Goal: Task Accomplishment & Management: Manage account settings

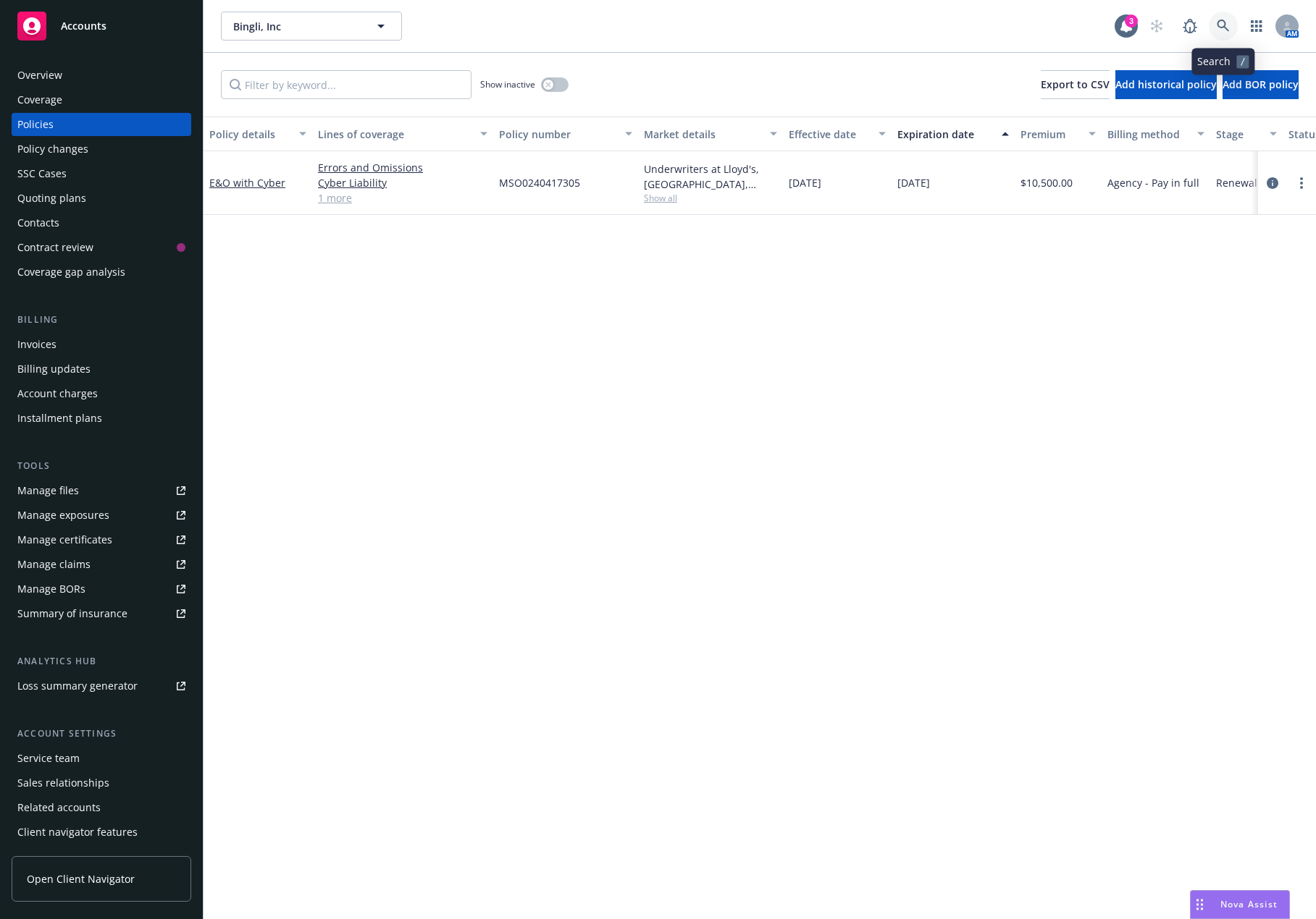
click at [1223, 24] on icon at bounding box center [1223, 26] width 13 height 13
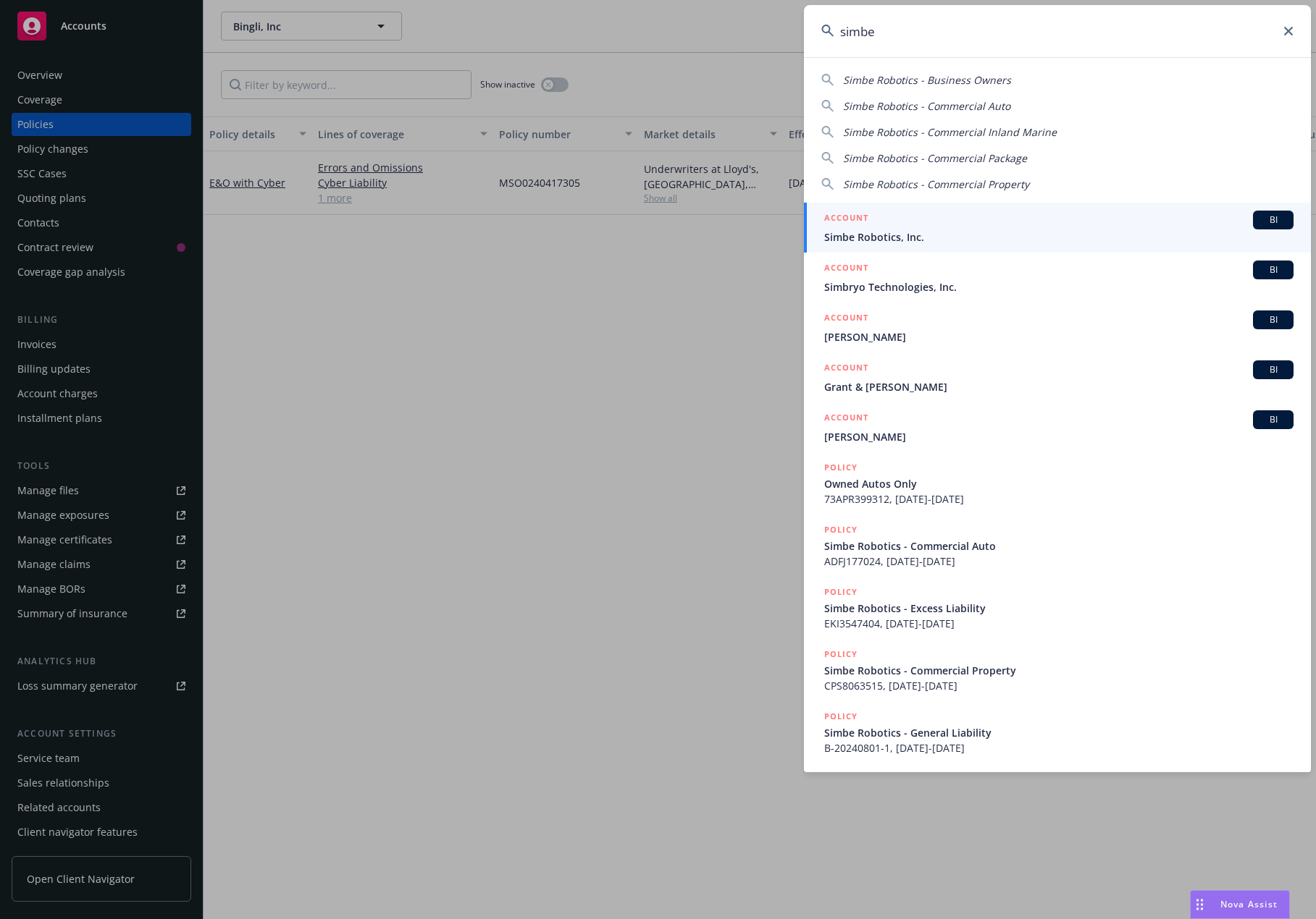
type input "simbe"
drag, startPoint x: 975, startPoint y: 226, endPoint x: 960, endPoint y: 226, distance: 15.0
click at [972, 226] on div "ACCOUNT BI" at bounding box center [1059, 220] width 469 height 19
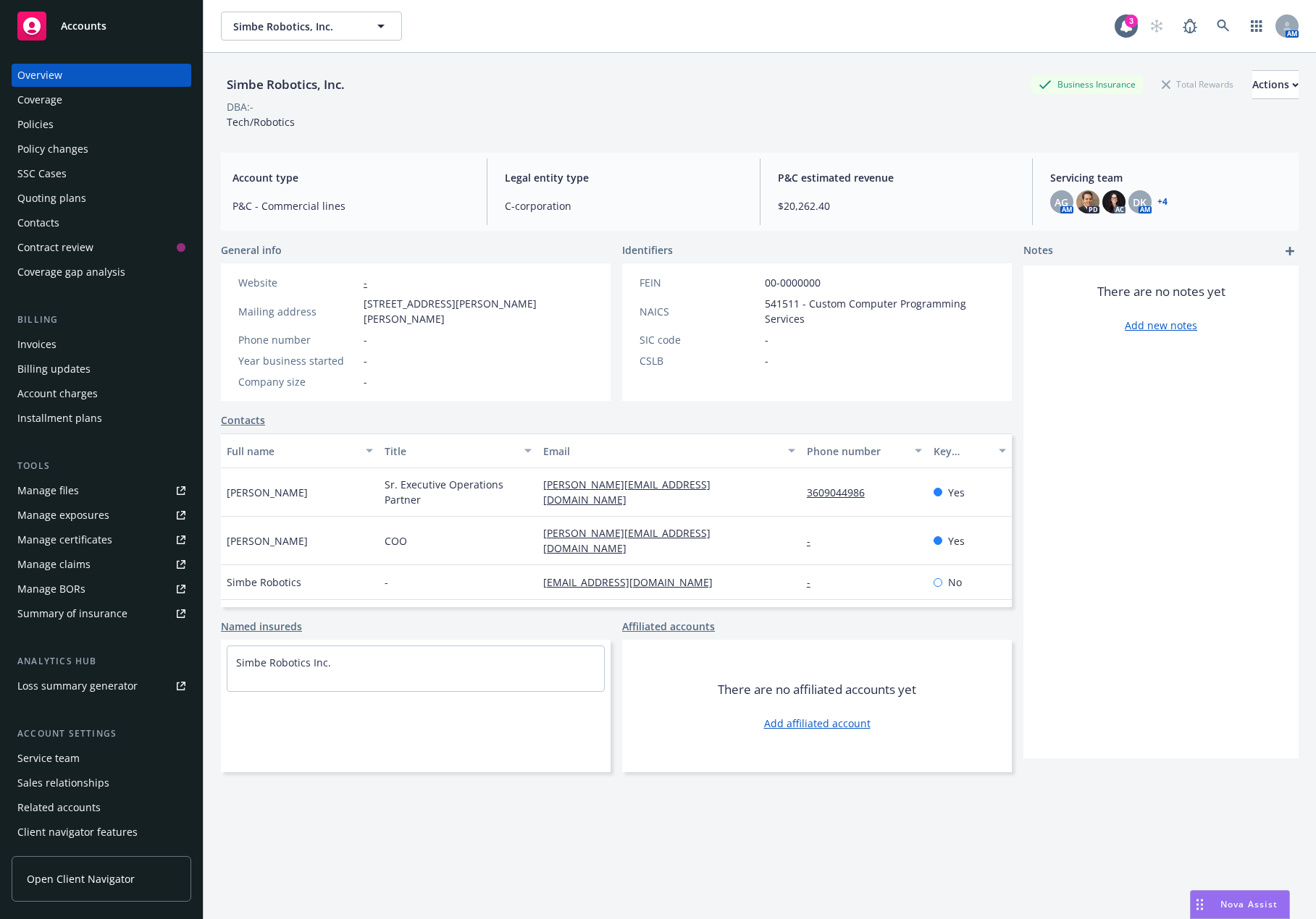
click at [94, 355] on div "Invoices" at bounding box center [101, 344] width 168 height 23
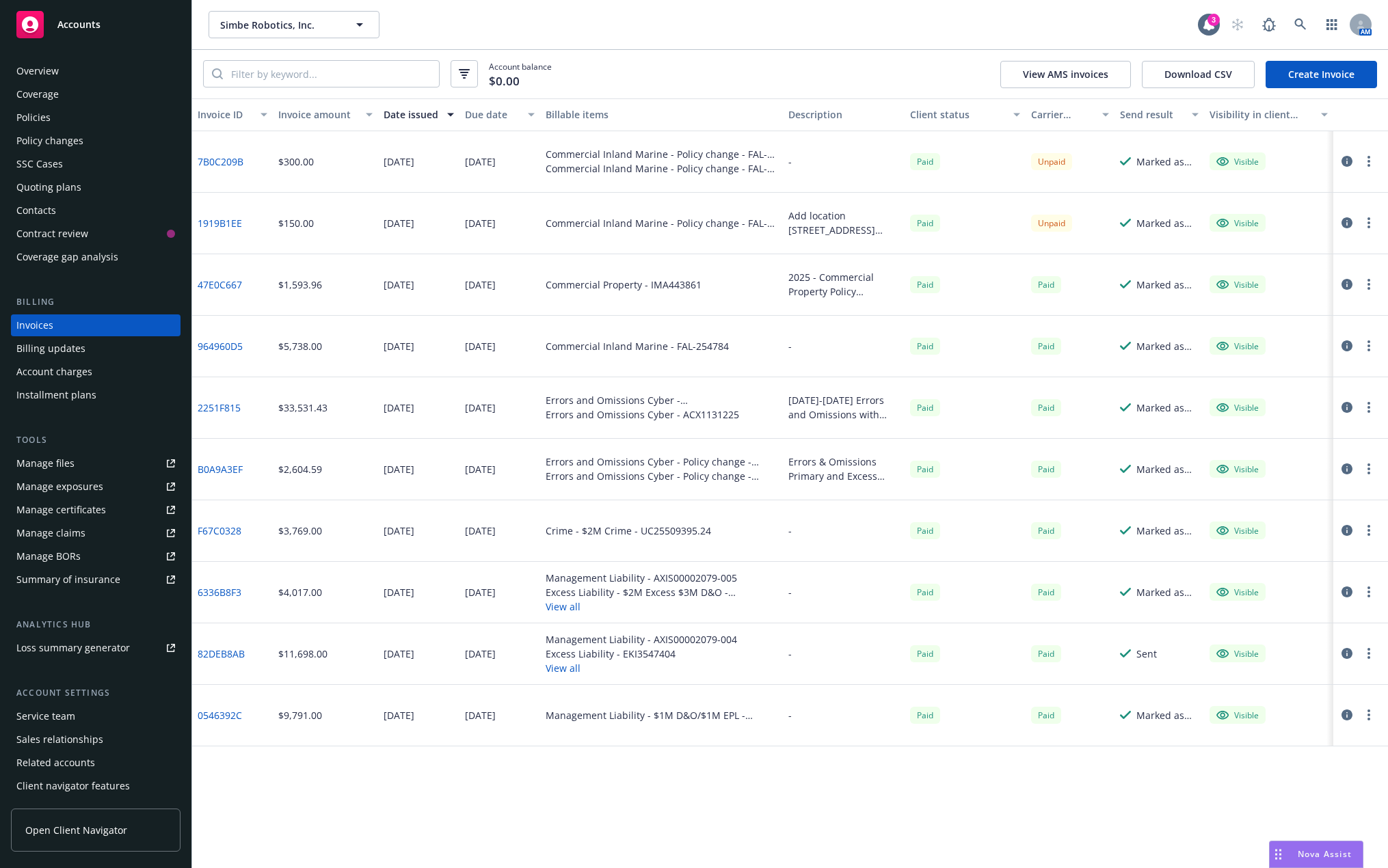
click at [317, 815] on div "Invoice ID Invoice amount Date issued Due date Billable items Description Clien…" at bounding box center [789, 483] width 1195 height 770
click at [233, 773] on div "Invoice ID Invoice amount Date issued Due date Billable items Description Clien…" at bounding box center [789, 483] width 1195 height 770
click at [1241, 76] on link "Create Invoice" at bounding box center [1321, 74] width 112 height 27
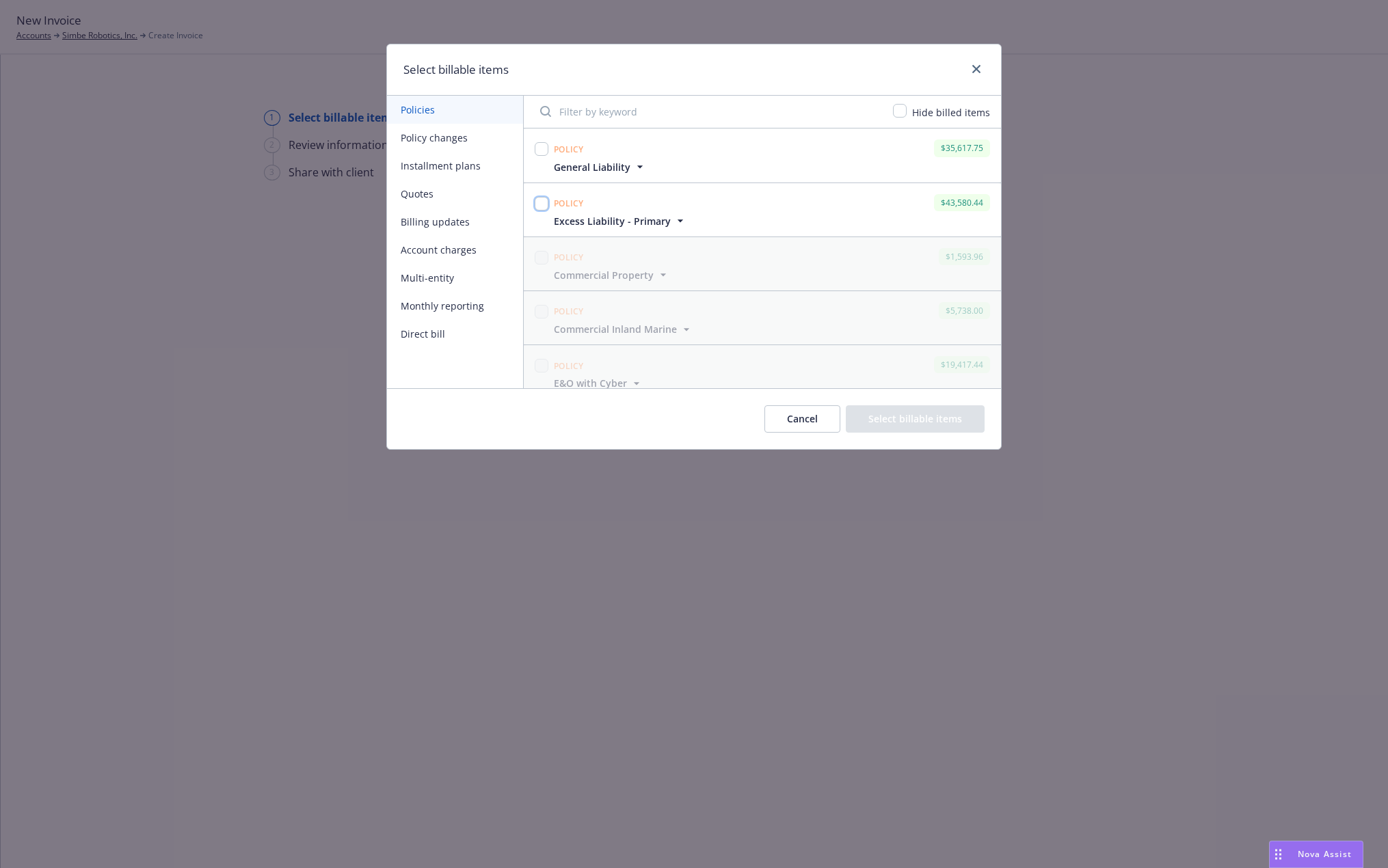
drag, startPoint x: 541, startPoint y: 201, endPoint x: 538, endPoint y: 194, distance: 7.6
click at [541, 202] on input "checkbox" at bounding box center [542, 204] width 14 height 14
click at [547, 198] on input "checkbox" at bounding box center [542, 204] width 14 height 14
checkbox input "false"
click at [535, 147] on input "checkbox" at bounding box center [542, 149] width 14 height 14
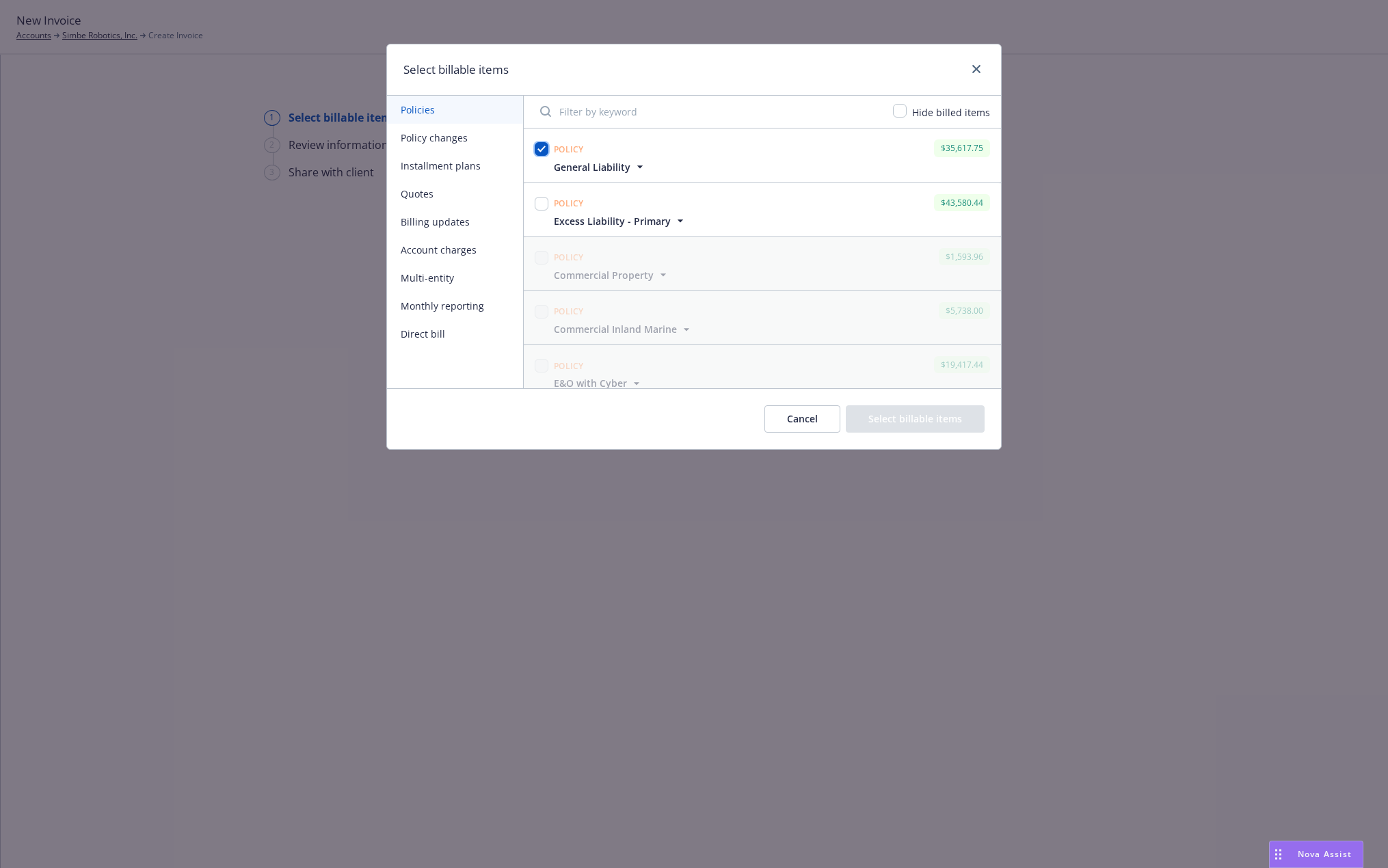
checkbox input "true"
click at [547, 202] on input "checkbox" at bounding box center [542, 204] width 14 height 14
checkbox input "true"
click at [901, 422] on button "Select billable items" at bounding box center [915, 419] width 139 height 27
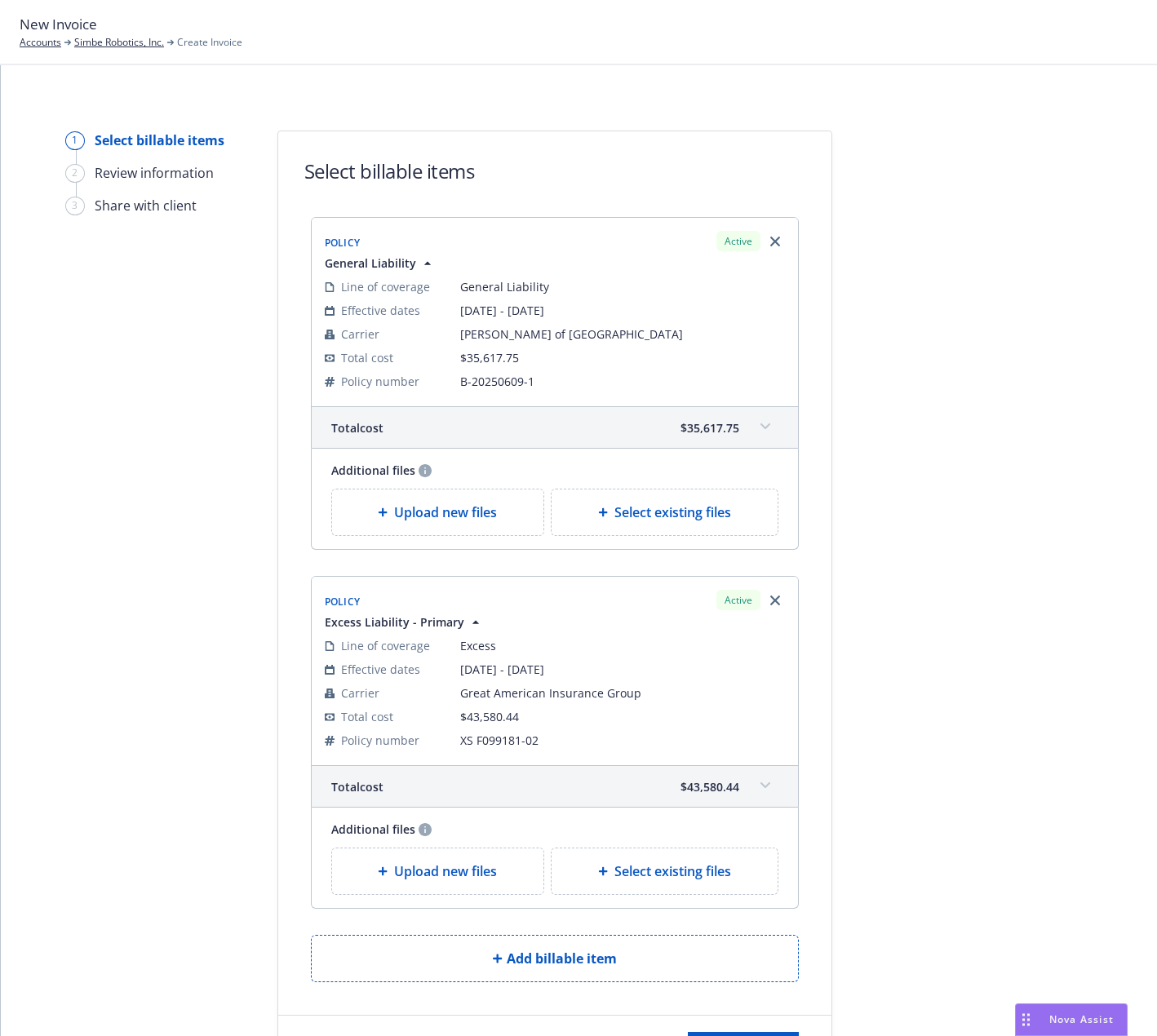
click at [277, 479] on div "Select billable items Policy Active General Liability Line of coverage General …" at bounding box center [555, 606] width 555 height 951
click at [771, 602] on icon "Remove browser" at bounding box center [775, 600] width 10 height 10
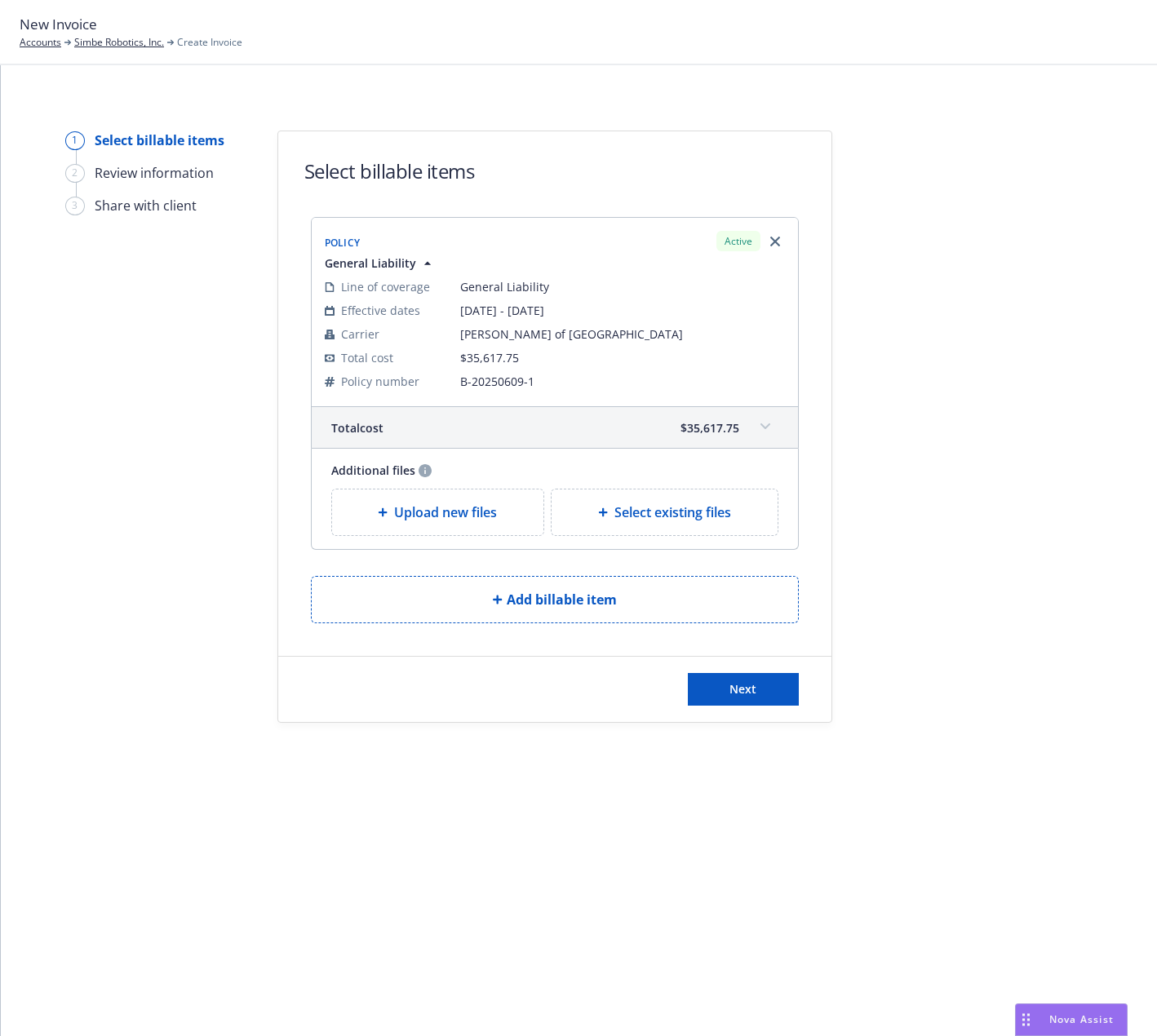
click at [186, 703] on div "1 Select billable items 2 Review information 3 Share with client" at bounding box center [155, 426] width 180 height 592
click at [757, 690] on button "Next" at bounding box center [743, 689] width 111 height 33
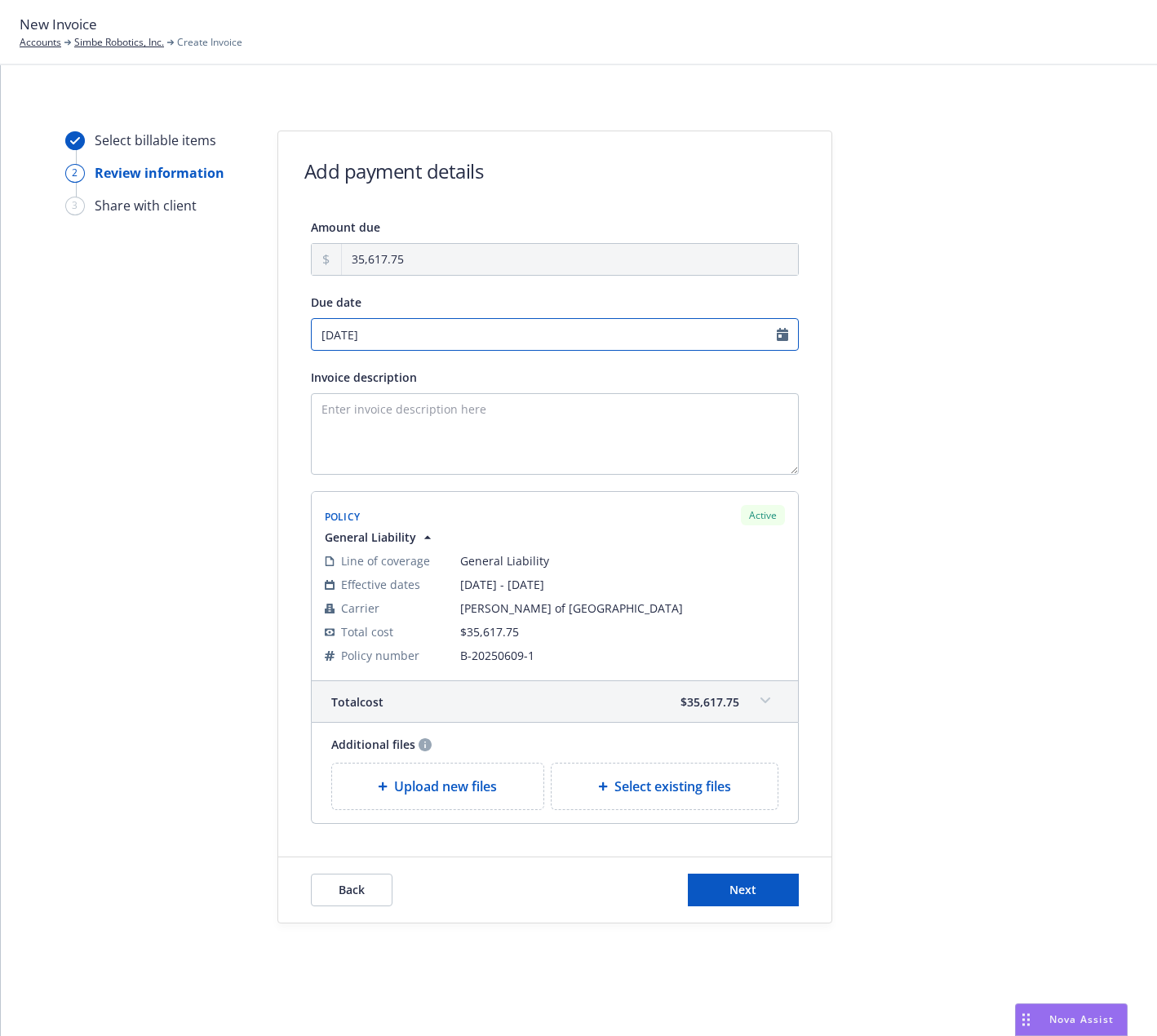
click at [742, 339] on input "08/26/2025" at bounding box center [555, 334] width 488 height 33
select select "August"
select select "2025"
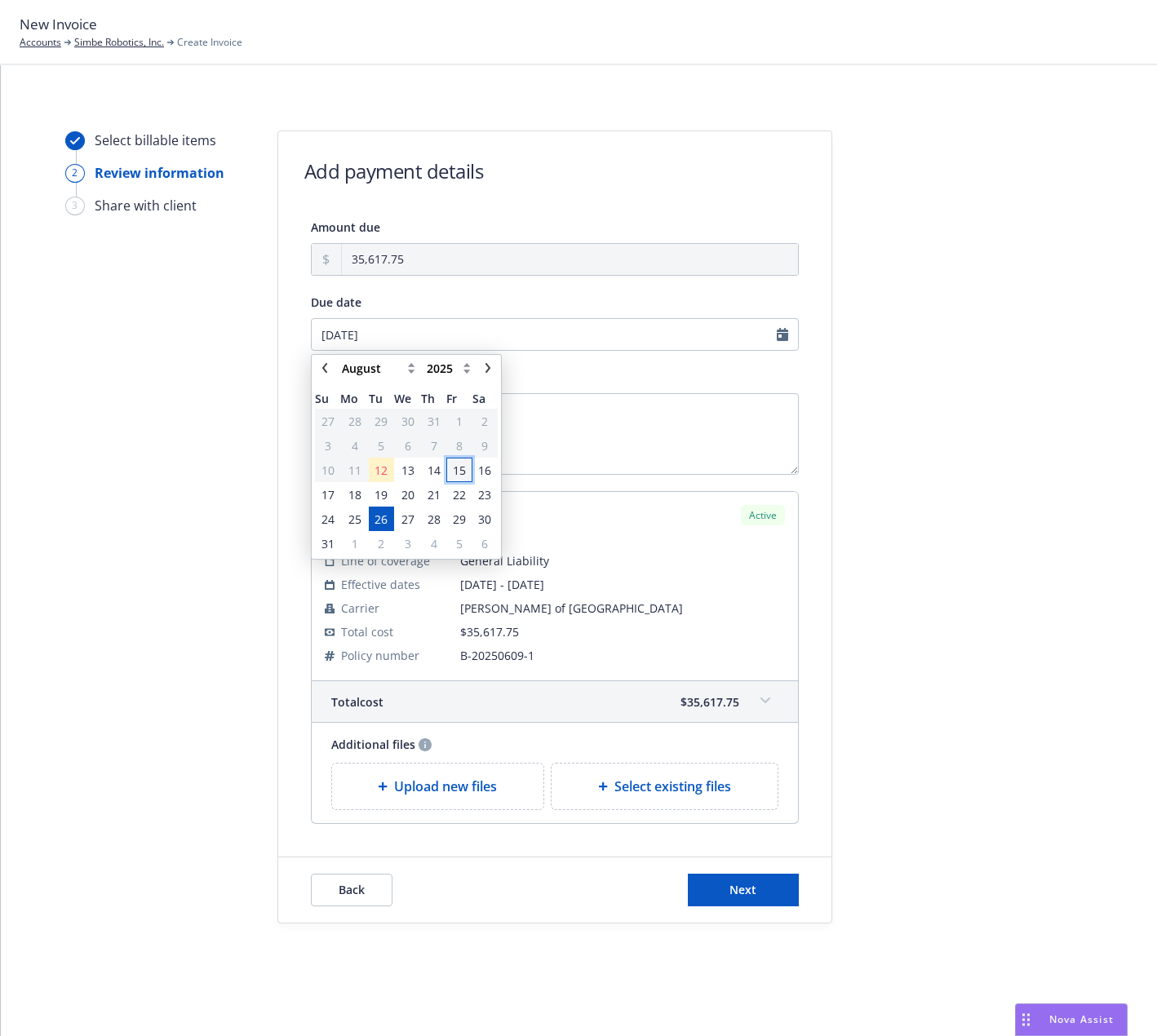
click at [458, 468] on span "15" at bounding box center [460, 470] width 13 height 17
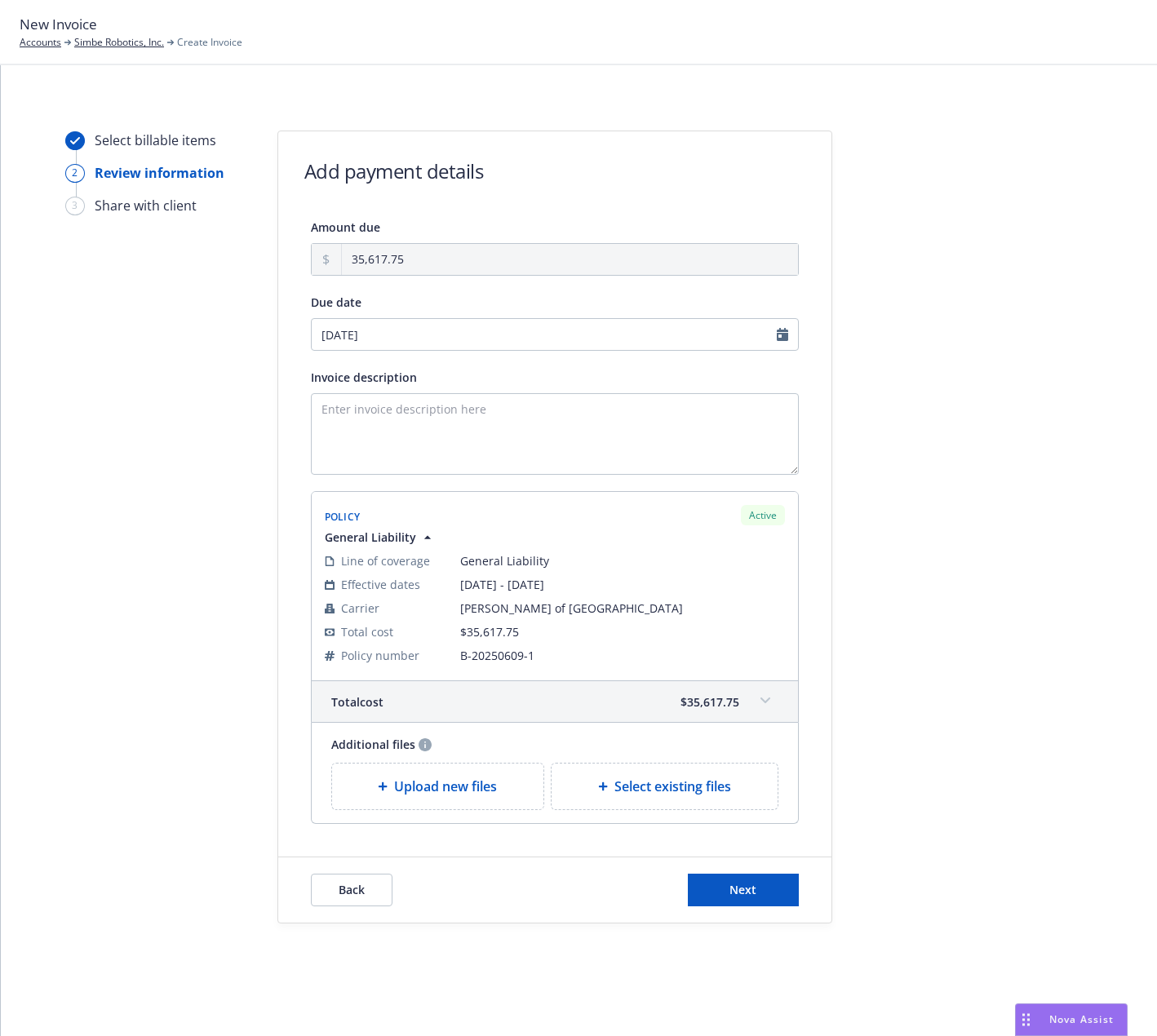
type input "[DATE]"
click at [464, 429] on textarea "Invoice description" at bounding box center [555, 435] width 488 height 82
type textarea "[DATE]-[DATE] General [PERSON_NAME]"
click at [732, 873] on div "Back Next" at bounding box center [555, 890] width 553 height 65
click at [742, 890] on span "Next" at bounding box center [743, 890] width 27 height 16
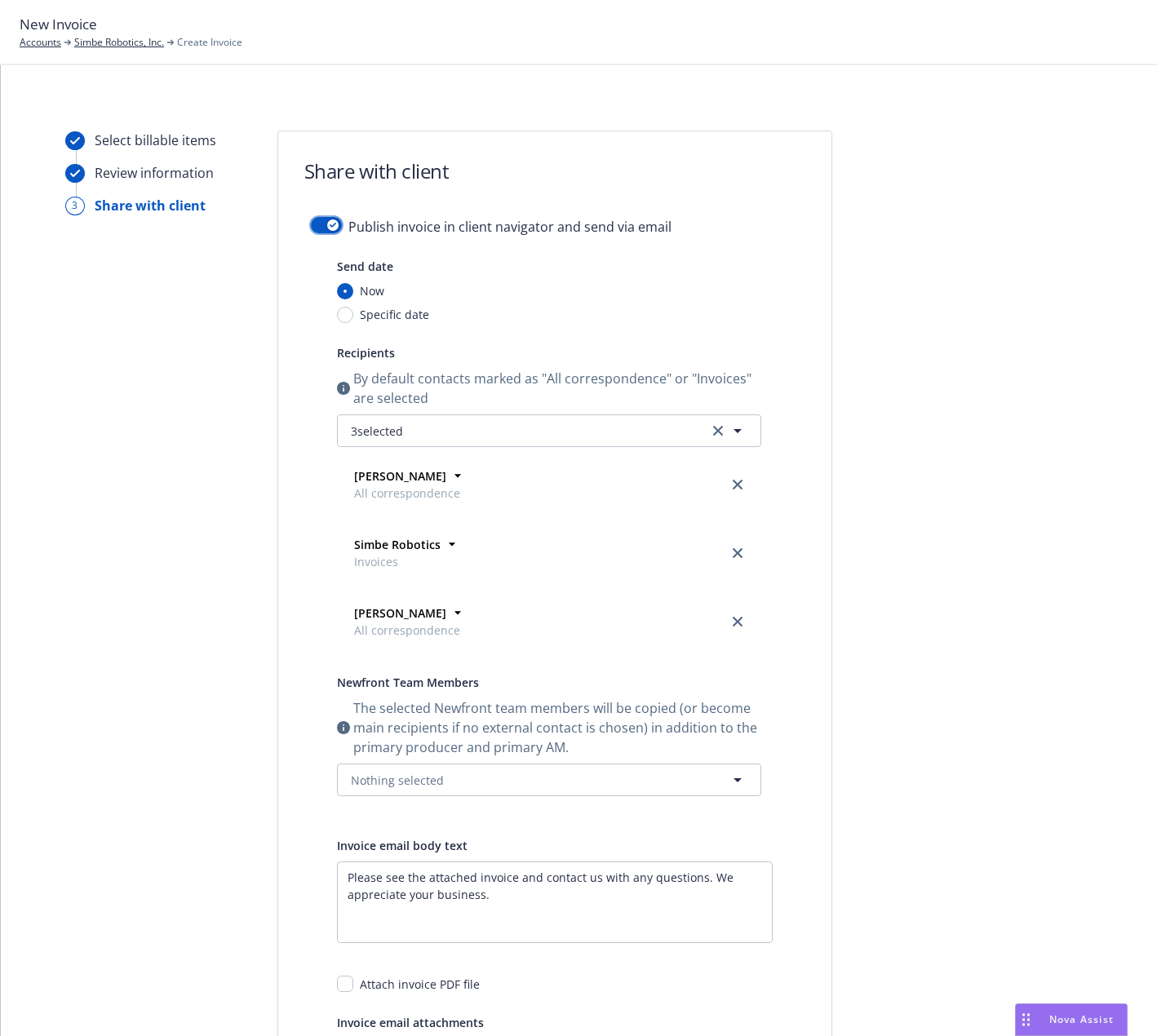
click at [330, 227] on icon "button" at bounding box center [332, 224] width 7 height 5
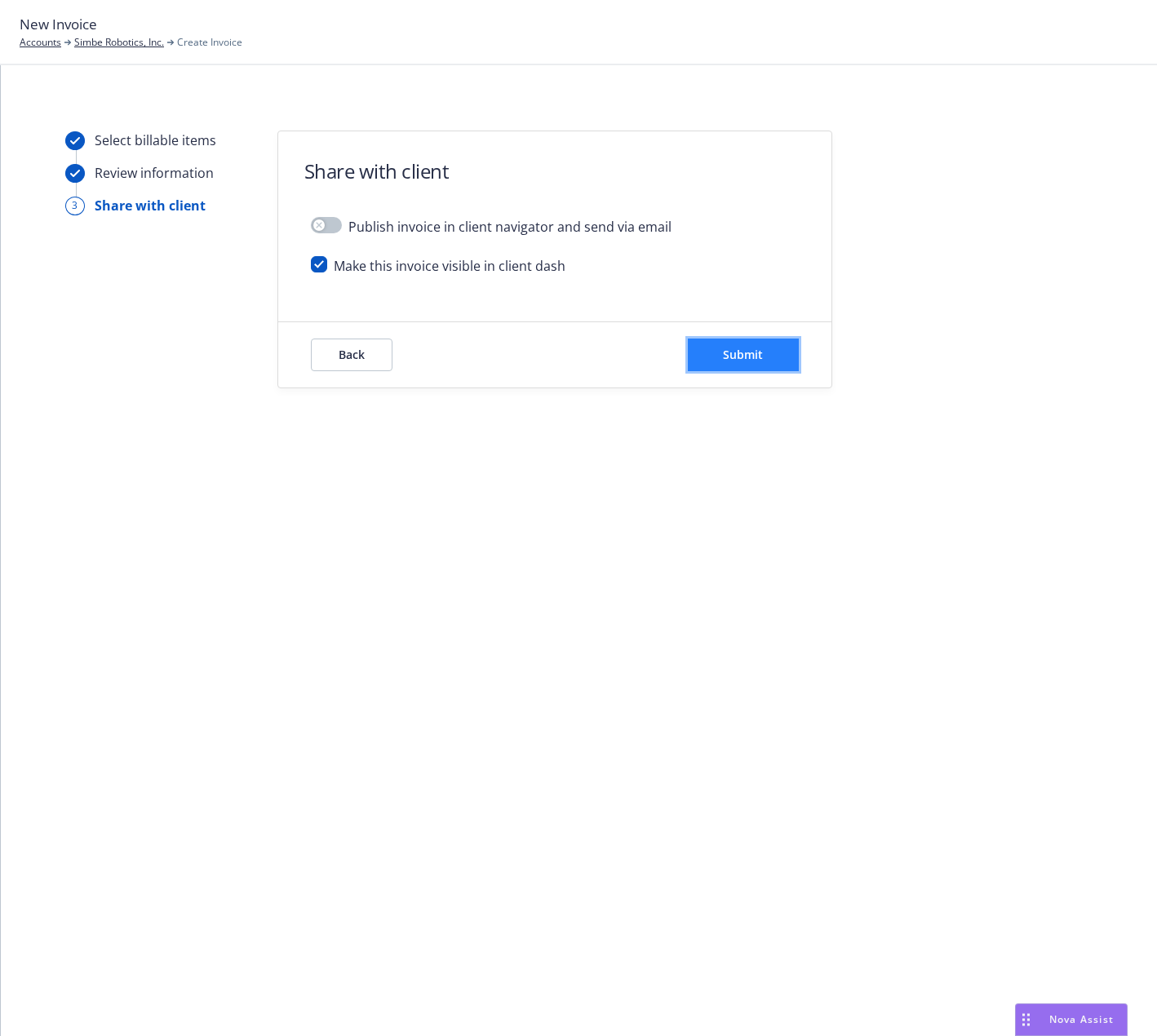
click at [726, 352] on span "Submit" at bounding box center [743, 355] width 40 height 16
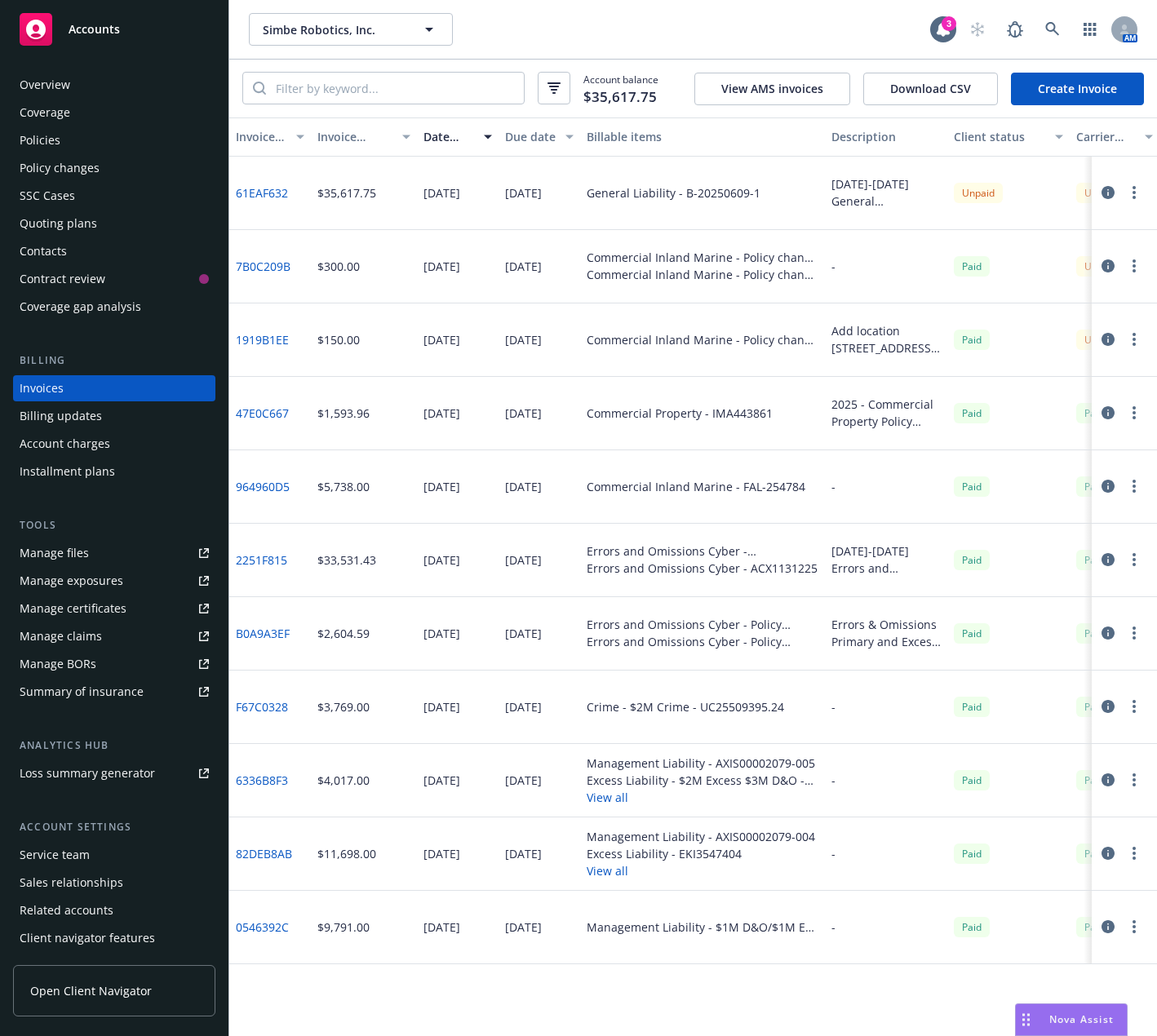
click at [1044, 89] on link "Create Invoice" at bounding box center [1077, 88] width 133 height 33
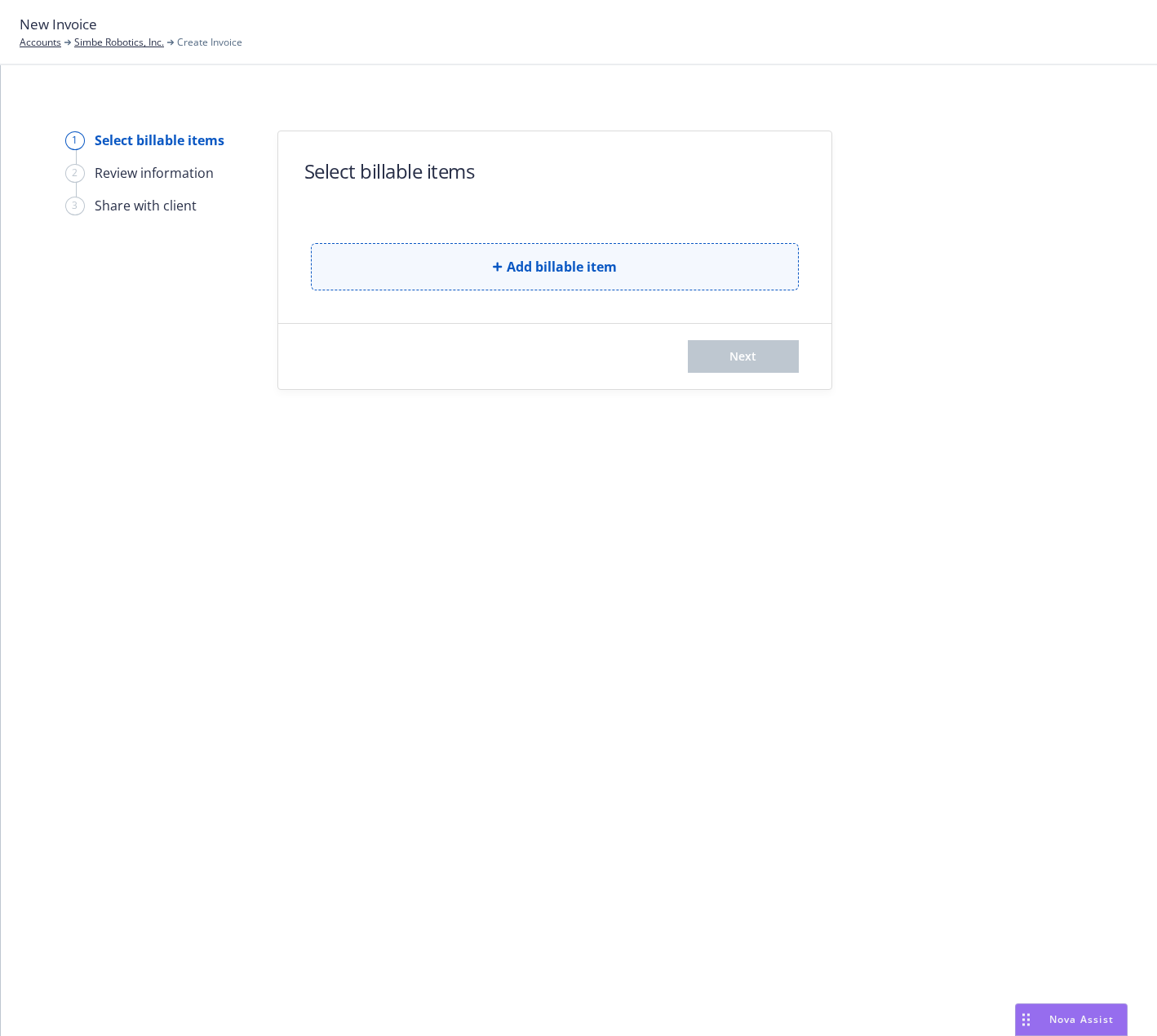
click at [571, 282] on button "Add billable item" at bounding box center [555, 266] width 488 height 47
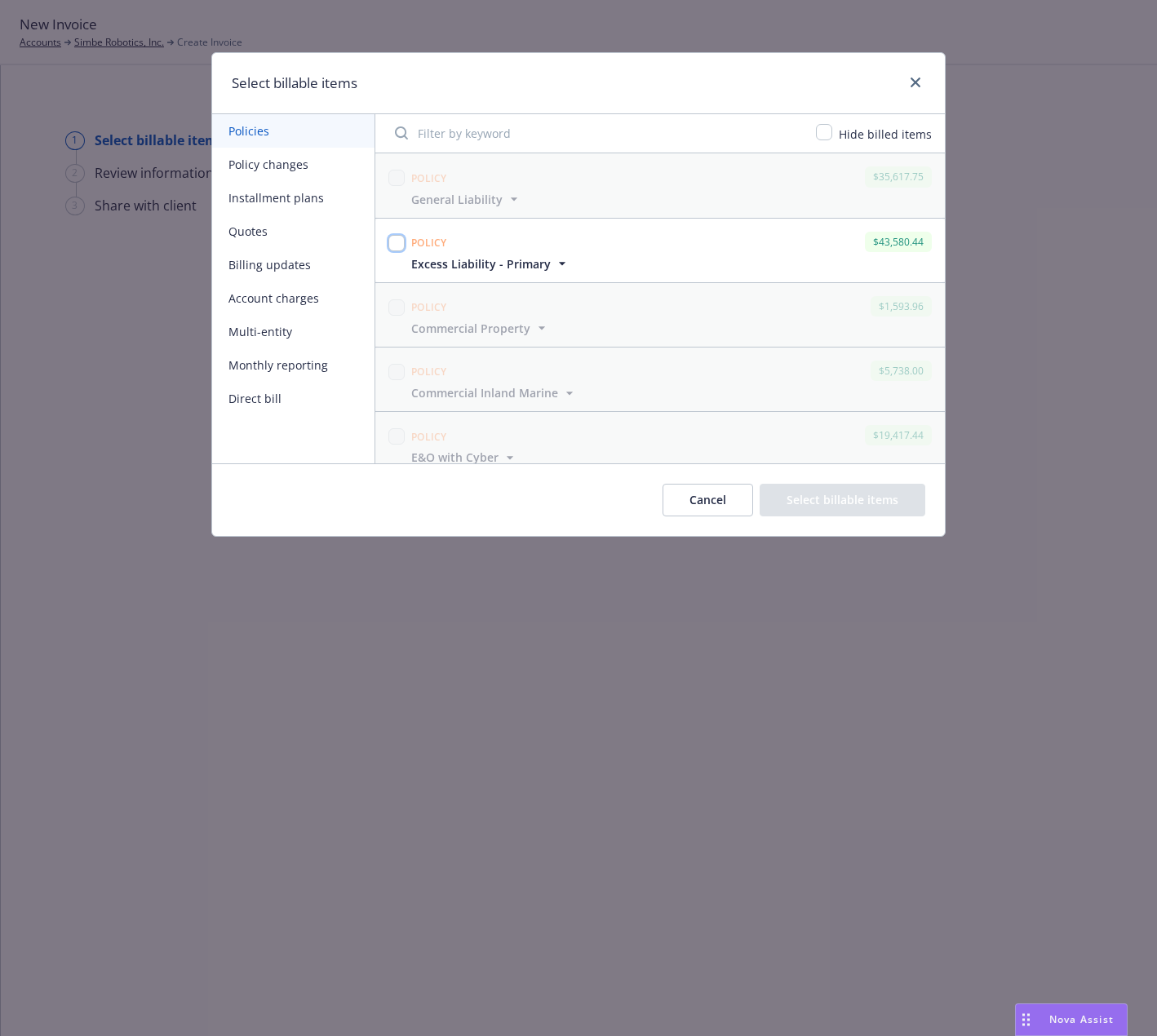
click at [398, 247] on input "checkbox" at bounding box center [397, 243] width 17 height 17
click at [394, 237] on input "checkbox" at bounding box center [397, 243] width 17 height 17
checkbox input "false"
click at [724, 494] on button "Cancel" at bounding box center [707, 500] width 90 height 33
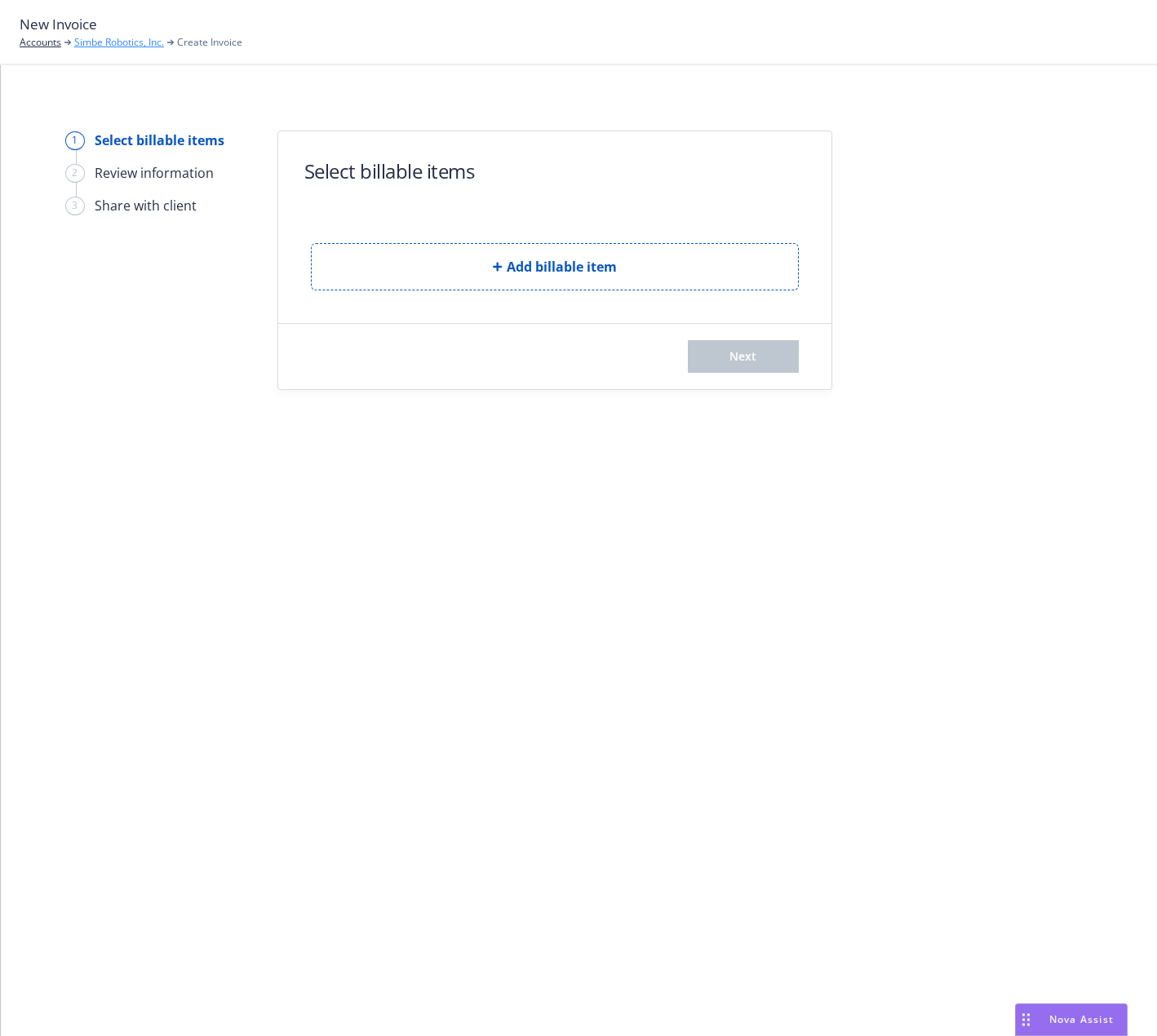
click at [89, 43] on link "Simbe Robotics, Inc." at bounding box center [119, 43] width 89 height 15
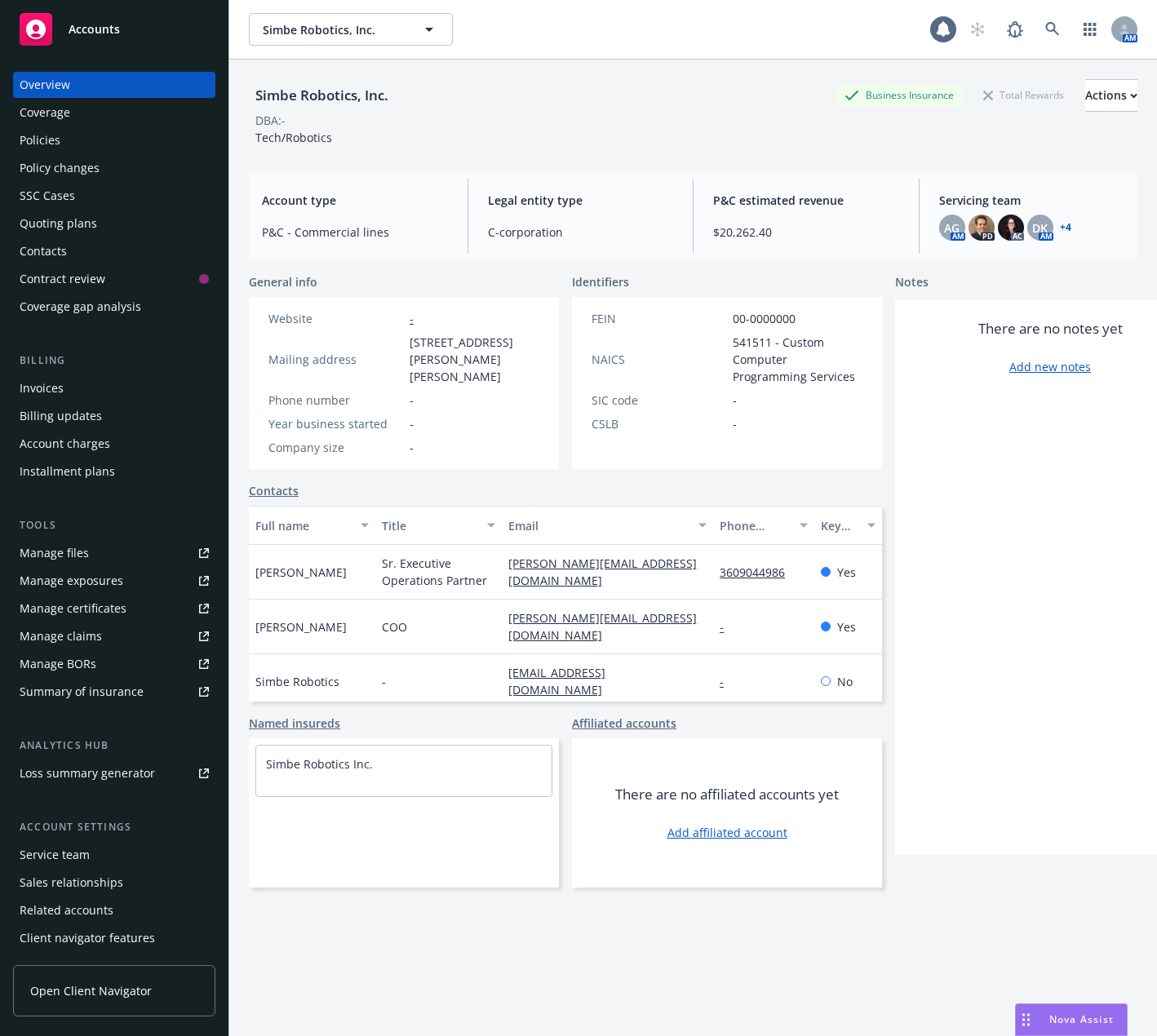
click at [87, 142] on div "Policies" at bounding box center [114, 141] width 189 height 26
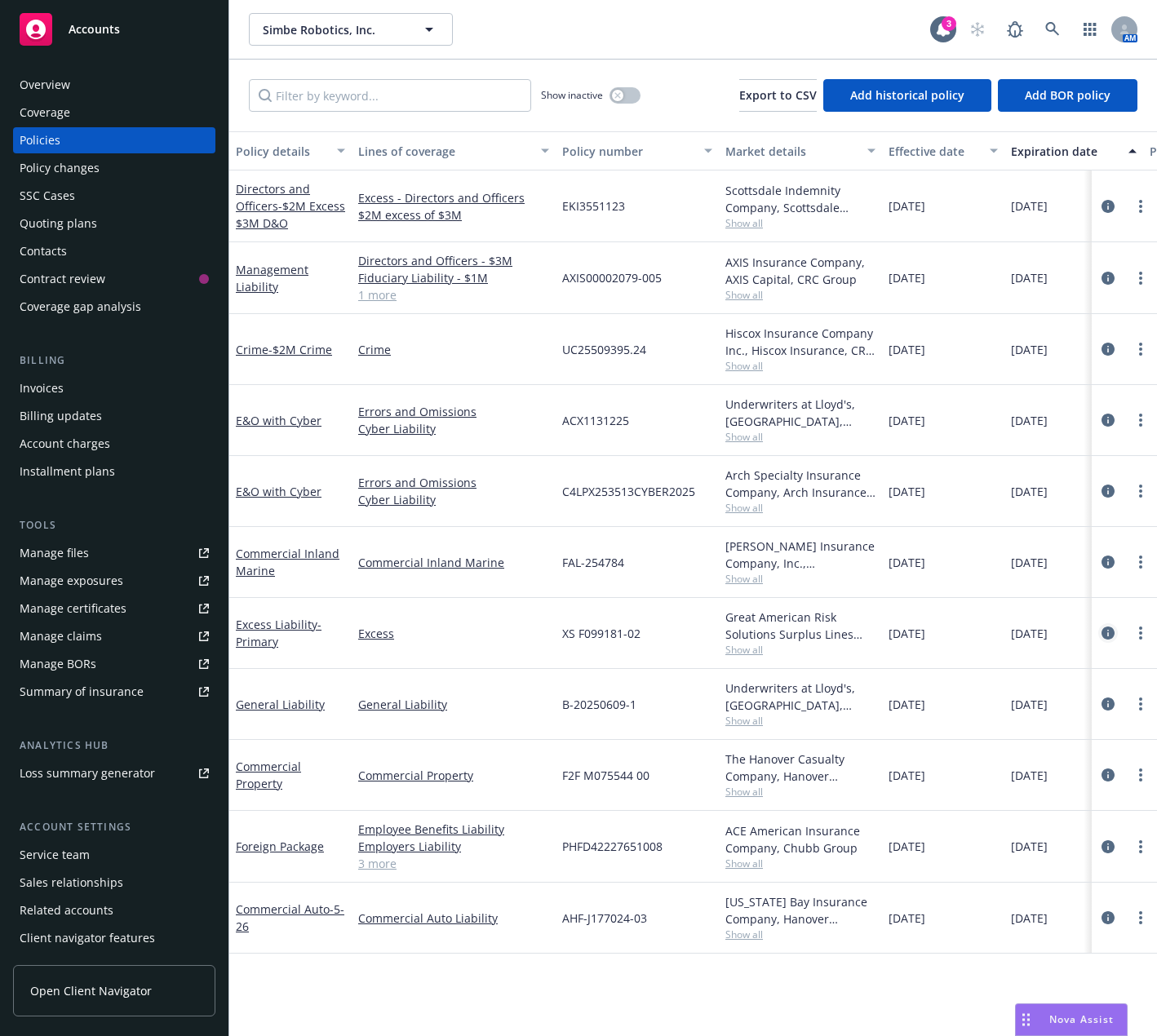
click at [1106, 639] on icon "circleInformation" at bounding box center [1108, 633] width 13 height 13
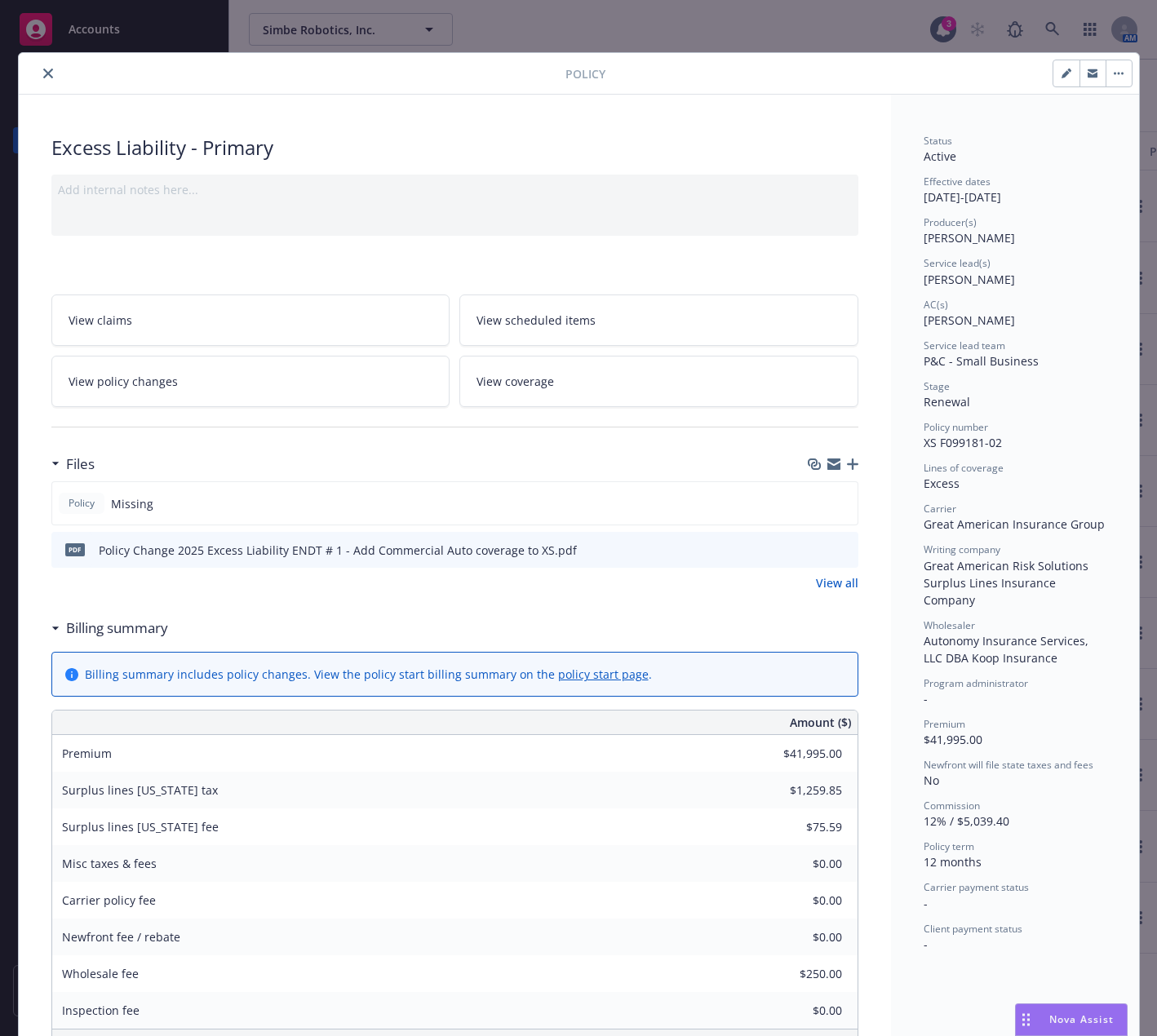
click at [276, 375] on link "View policy changes" at bounding box center [250, 381] width 399 height 51
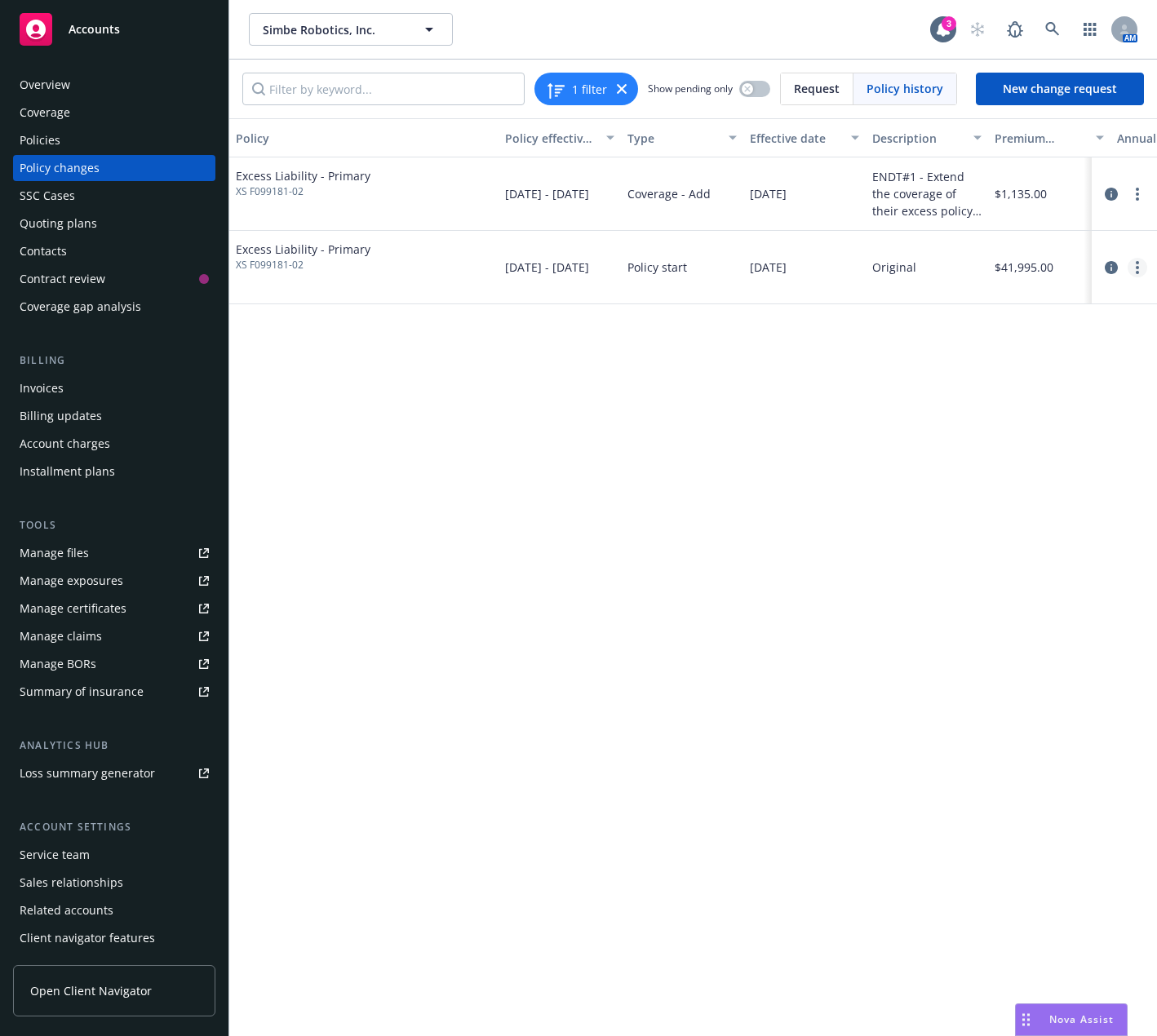
click at [1134, 273] on link "more" at bounding box center [1137, 267] width 20 height 20
click at [1016, 387] on link "Edit billing info" at bounding box center [1006, 398] width 280 height 33
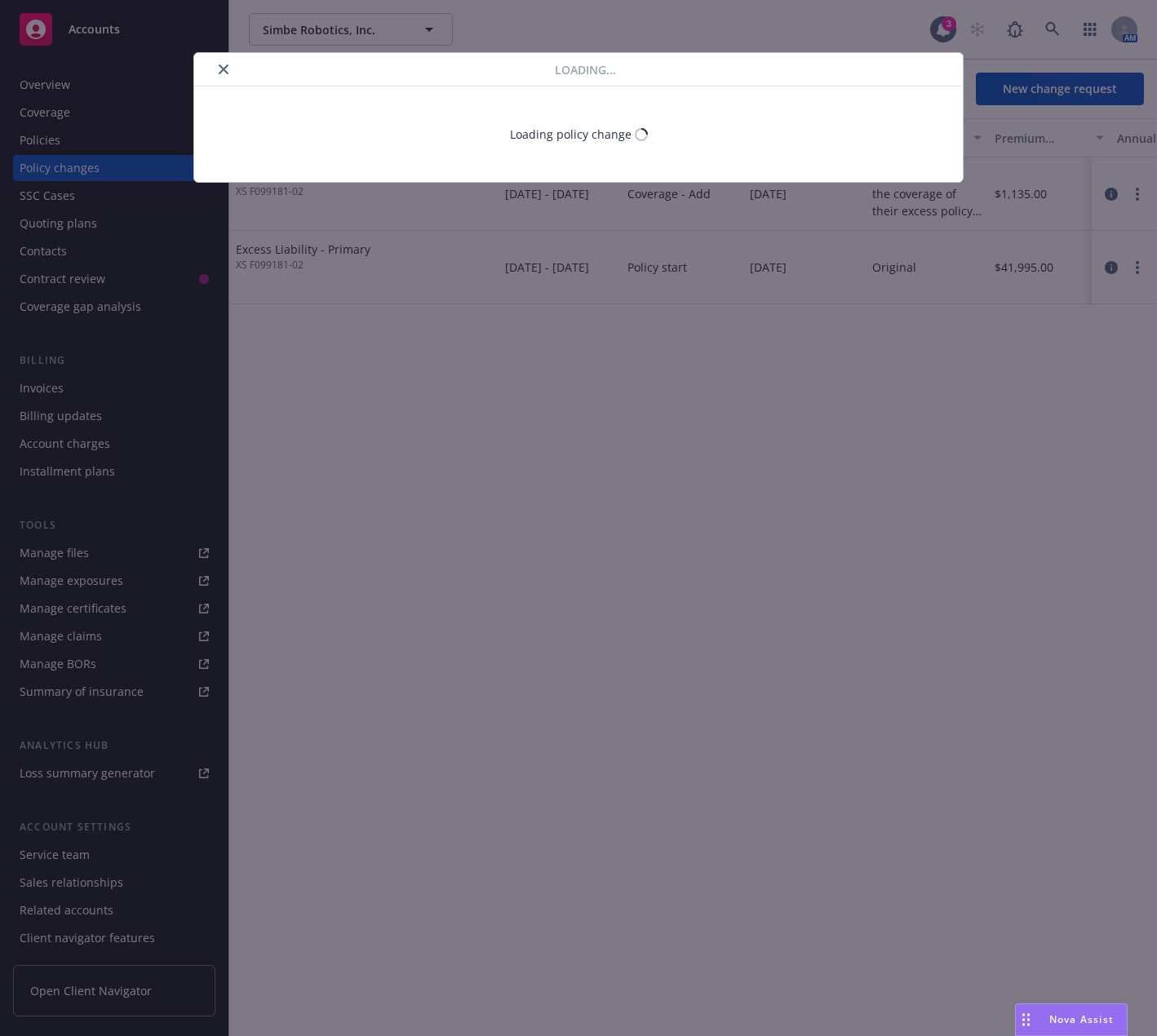
select select "CA"
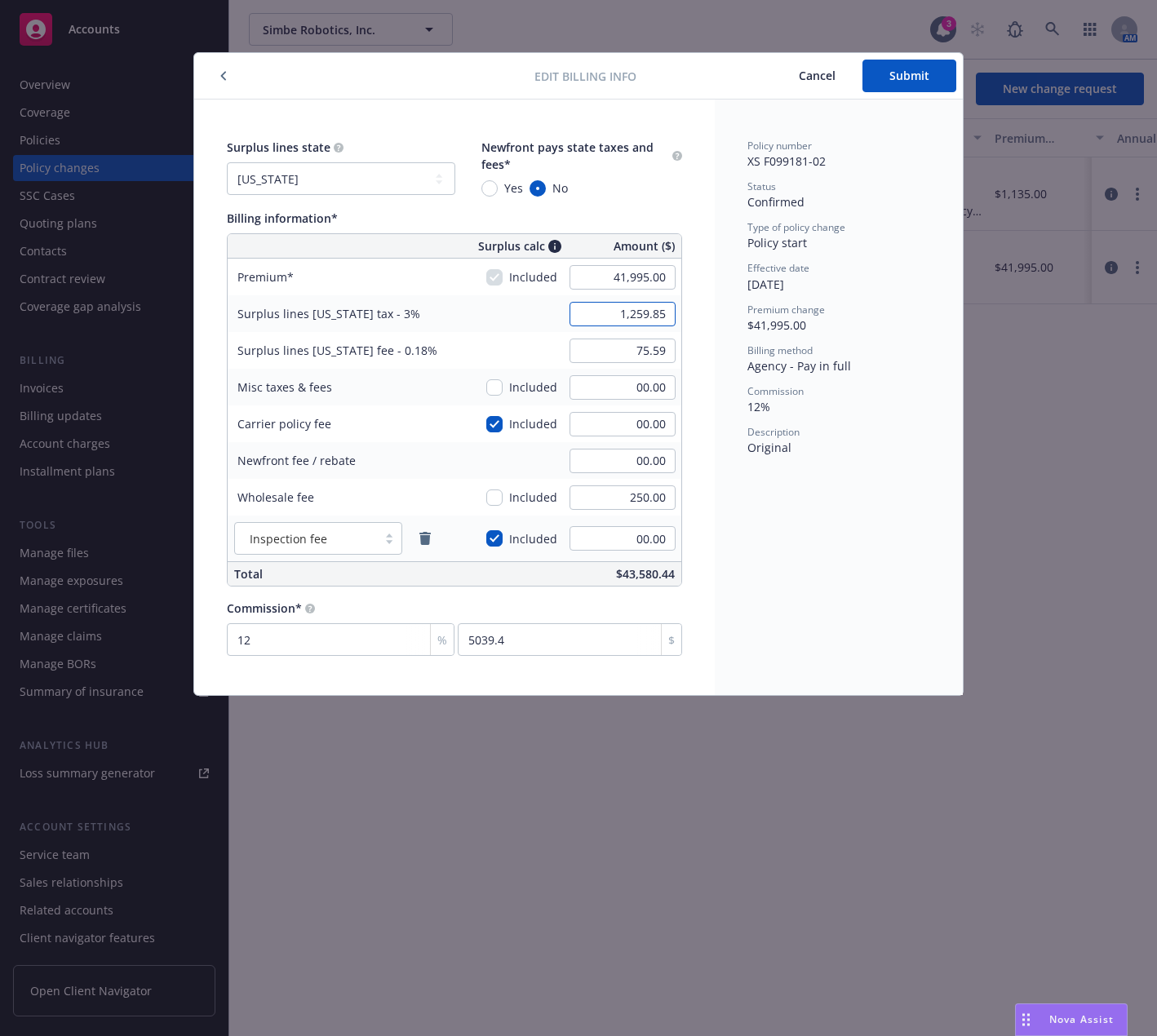
click at [646, 321] on input "1,259.85" at bounding box center [623, 314] width 106 height 24
type input "1,267.35"
click at [640, 364] on div "75.59" at bounding box center [623, 351] width 117 height 36
click at [634, 348] on input "75.59" at bounding box center [623, 351] width 106 height 24
type input "76.04"
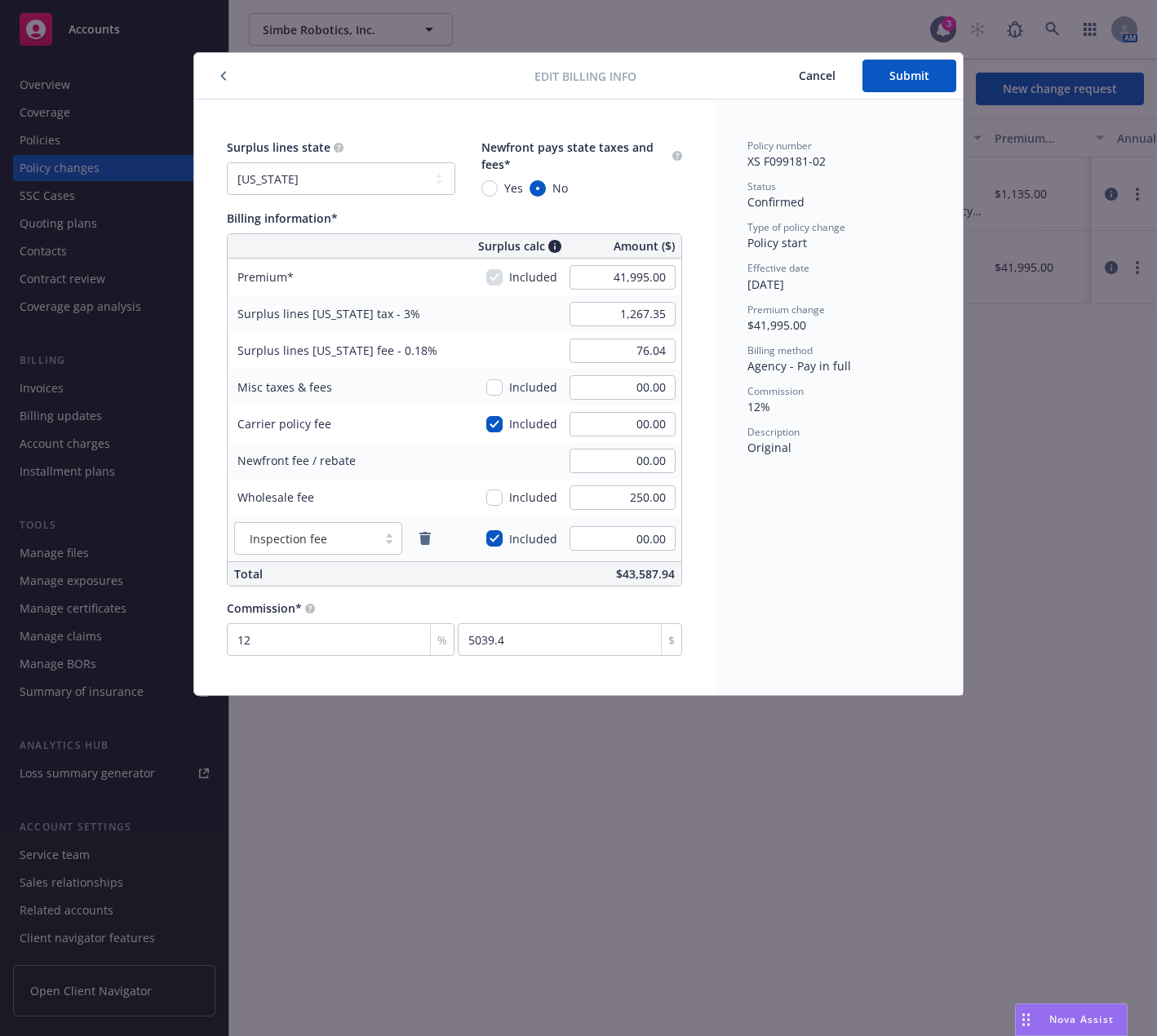
click at [735, 506] on div "Policy number XS F099181-02 Status Confirmed Type of policy change Policy start…" at bounding box center [839, 397] width 248 height 596
click at [935, 73] on button "Submit" at bounding box center [909, 75] width 94 height 33
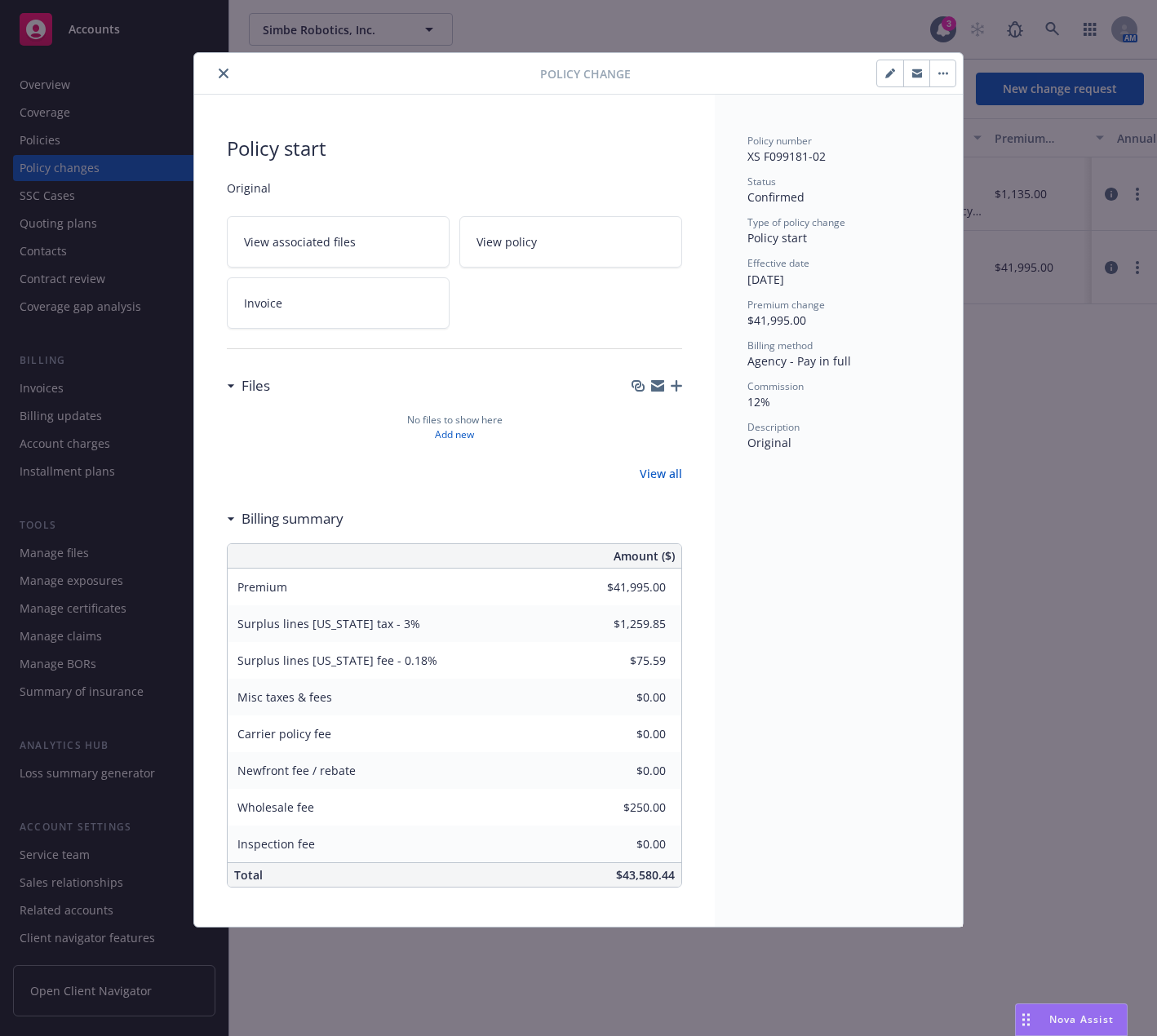
type input "$1,267.35"
type input "$76.04"
click at [229, 61] on div "Policy Change" at bounding box center [579, 74] width 769 height 42
click at [224, 66] on button "close" at bounding box center [223, 73] width 20 height 20
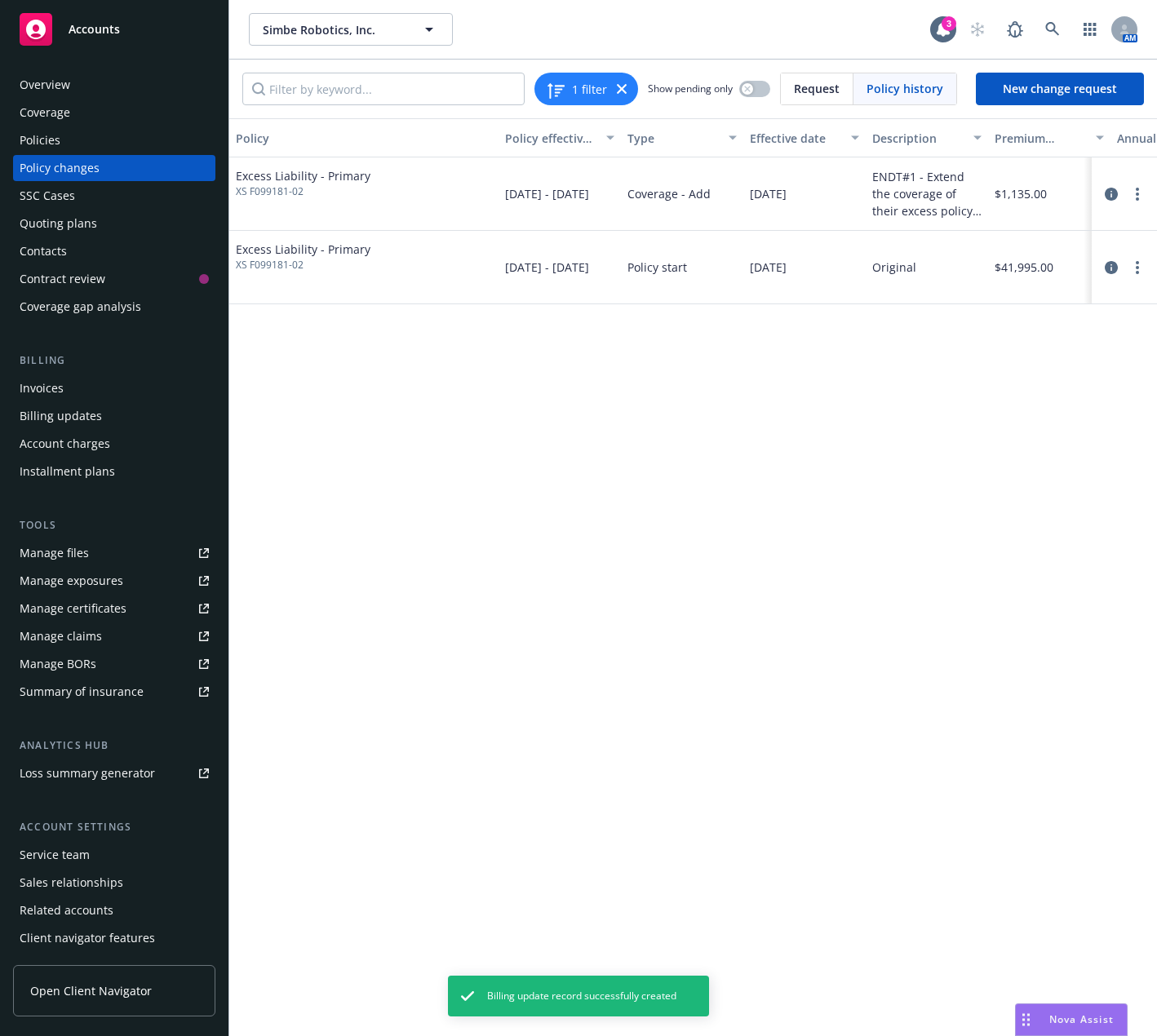
click at [80, 394] on div "Invoices" at bounding box center [114, 388] width 189 height 26
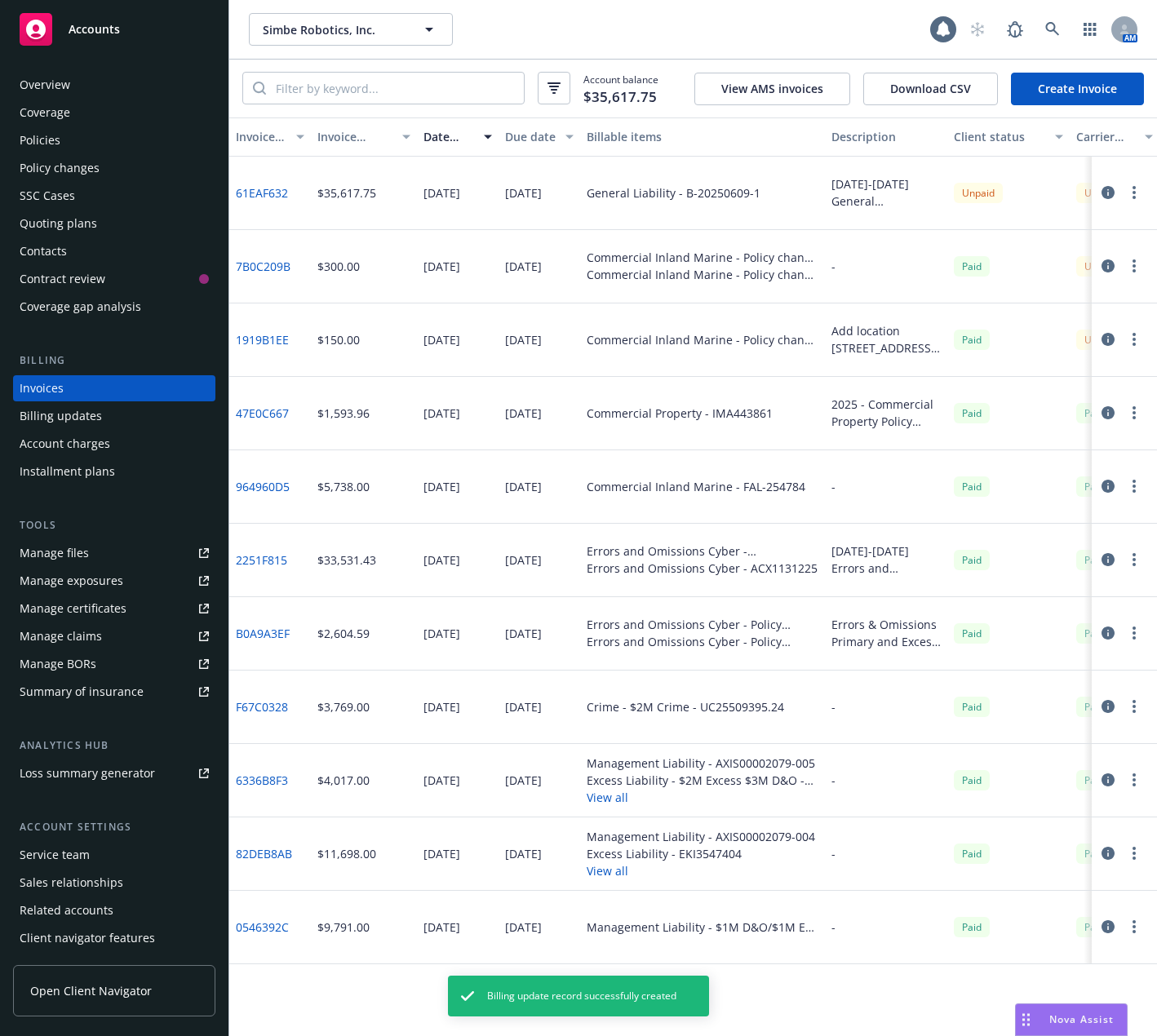
click at [1075, 83] on link "Create Invoice" at bounding box center [1077, 88] width 133 height 33
